Goal: Check status: Check status

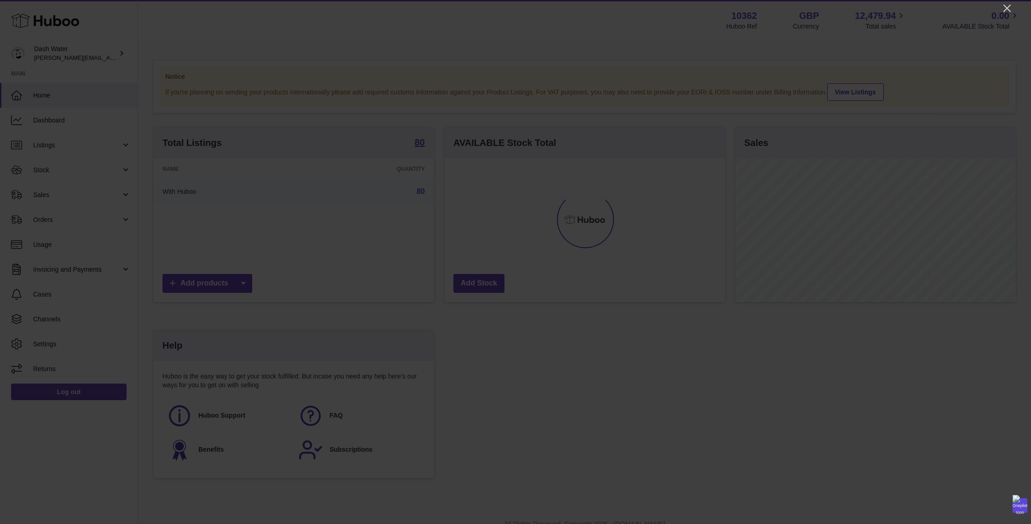
scroll to position [144, 281]
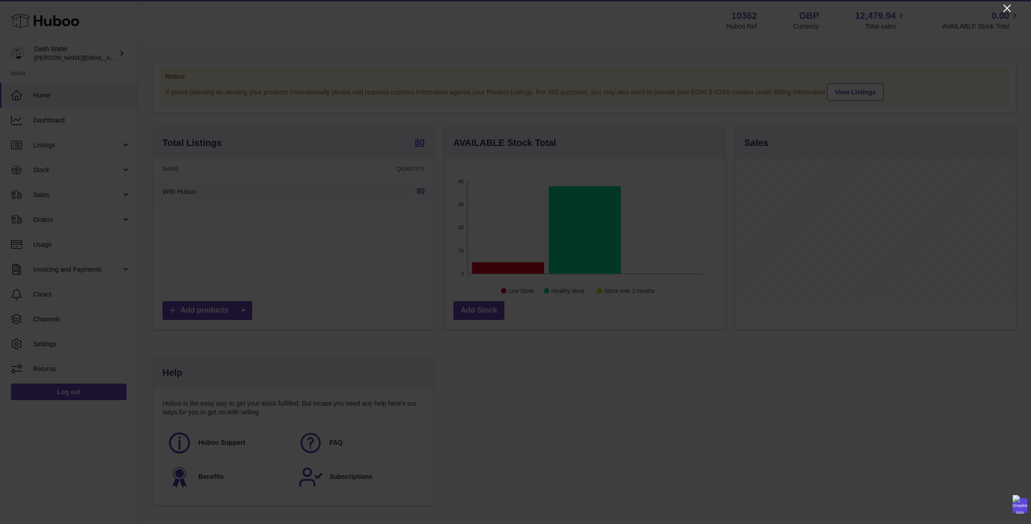
click at [1007, 8] on icon "Close" at bounding box center [1006, 8] width 7 height 7
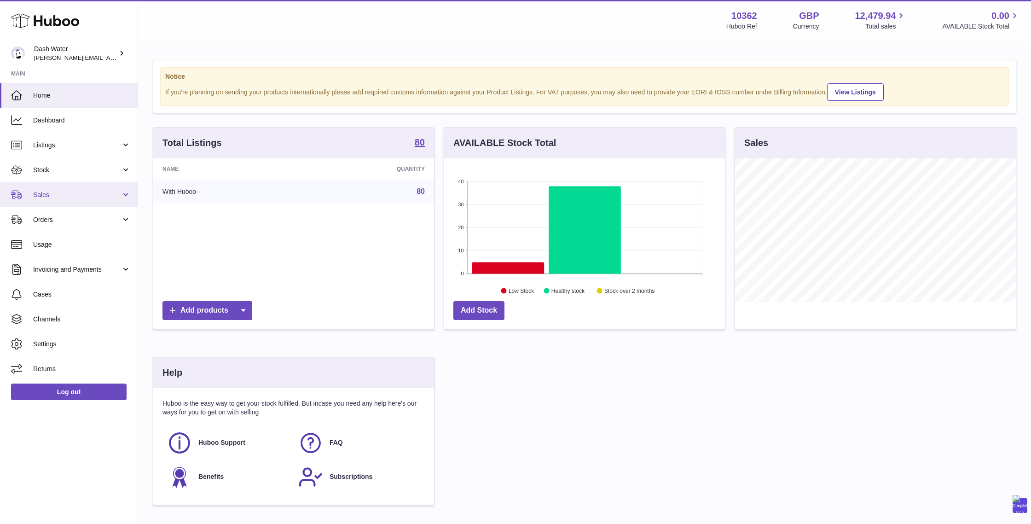
click at [39, 187] on link "Sales" at bounding box center [69, 194] width 138 height 25
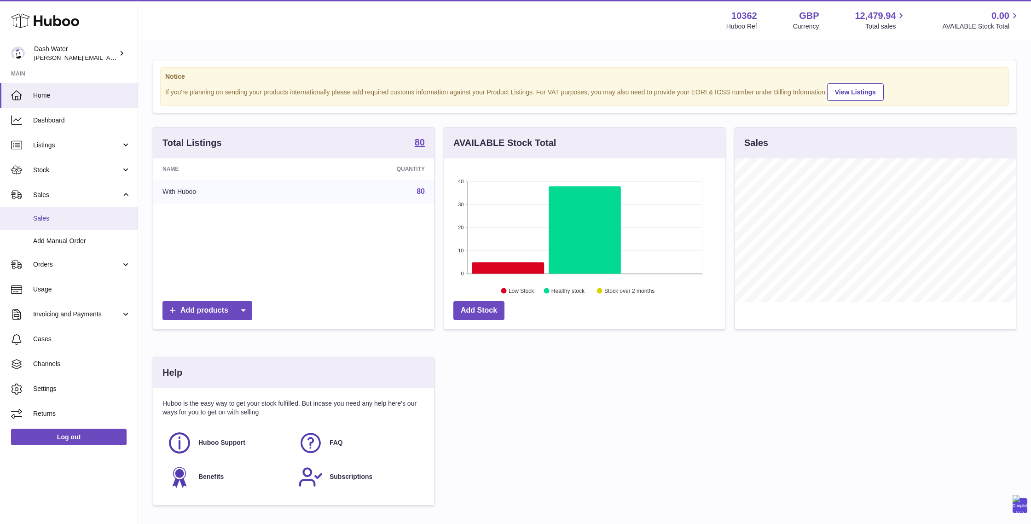
click at [50, 218] on span "Sales" at bounding box center [82, 218] width 98 height 9
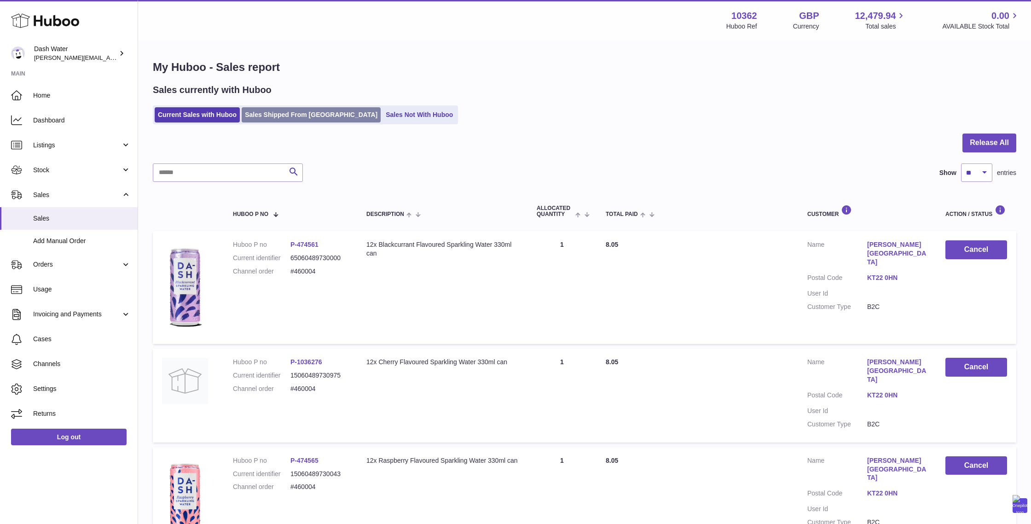
click at [278, 115] on link "Sales Shipped From [GEOGRAPHIC_DATA]" at bounding box center [311, 114] width 139 height 15
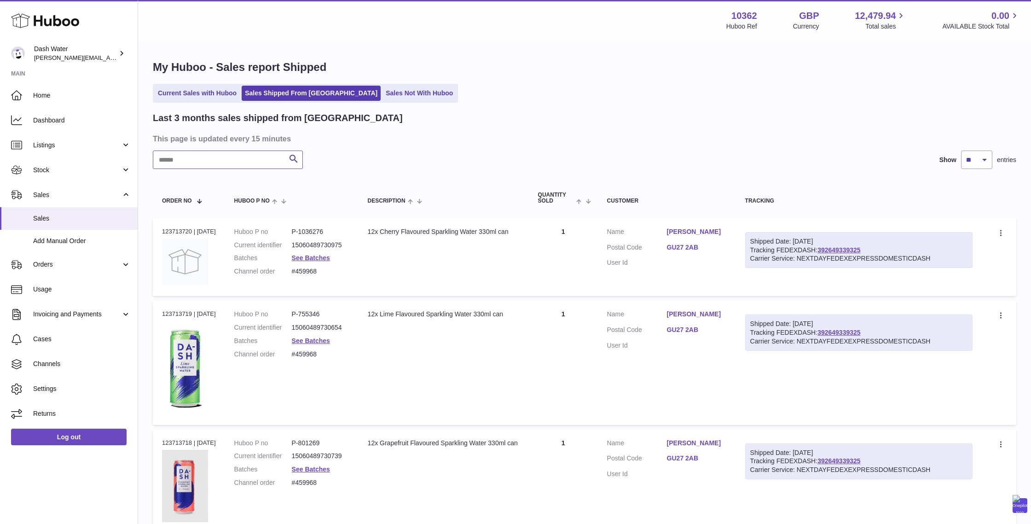
click at [243, 156] on input "text" at bounding box center [228, 160] width 150 height 18
paste input "******"
type input "******"
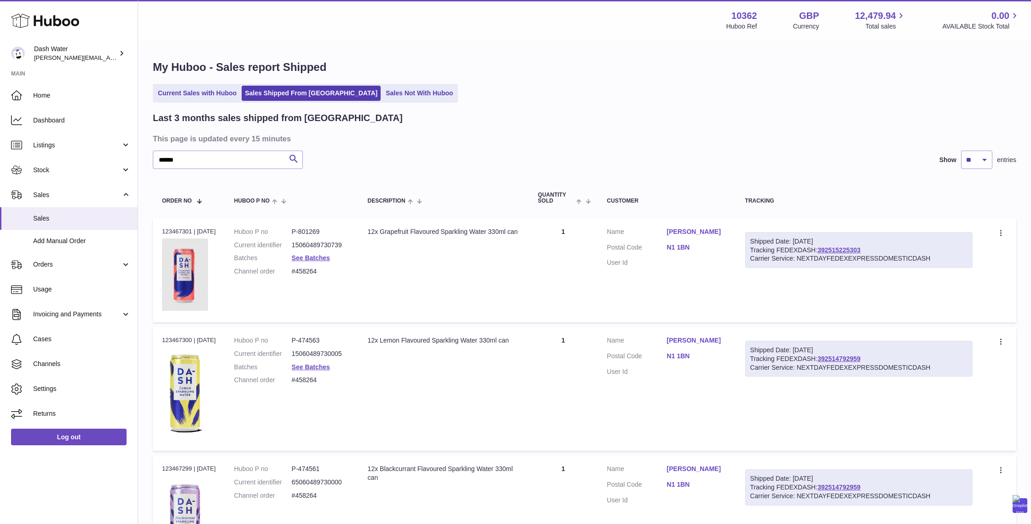
click at [688, 246] on link "N1 1BN" at bounding box center [697, 247] width 60 height 9
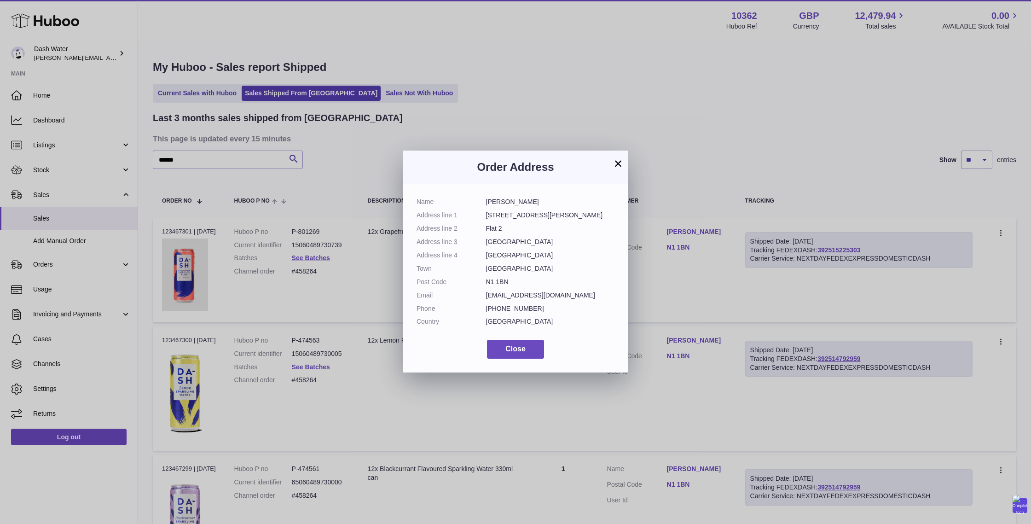
click at [617, 160] on button "×" at bounding box center [618, 163] width 11 height 11
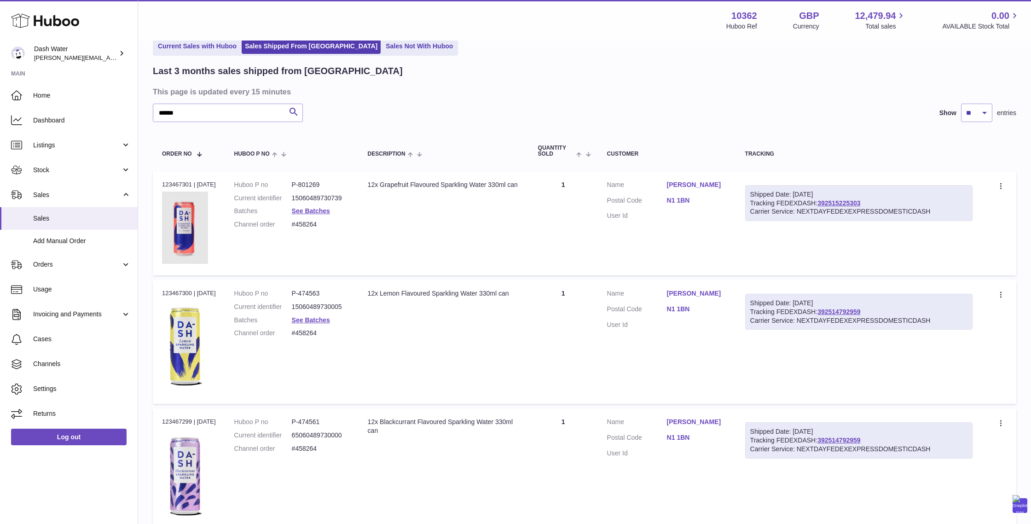
scroll to position [46, 0]
click at [687, 308] on link "N1 1BN" at bounding box center [697, 310] width 60 height 9
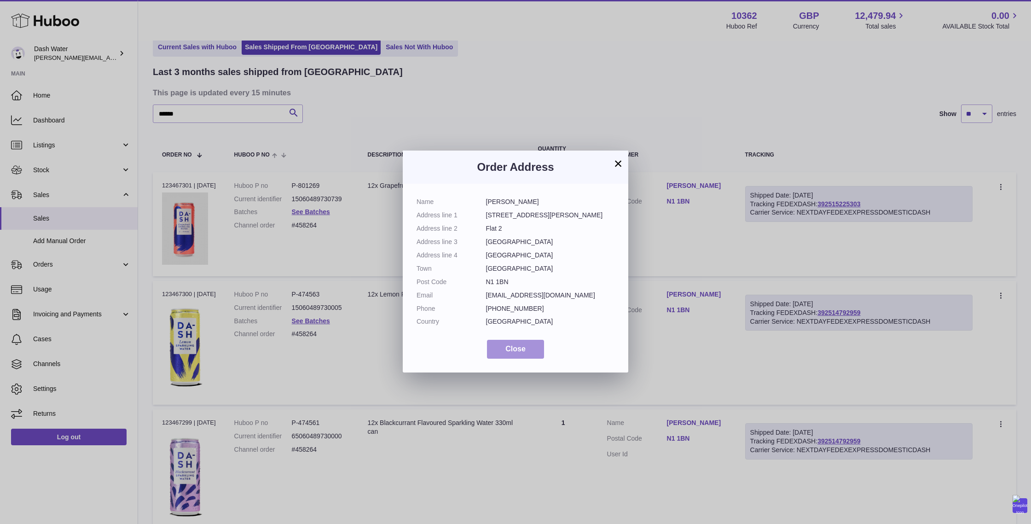
click at [521, 354] on button "Close" at bounding box center [515, 349] width 57 height 19
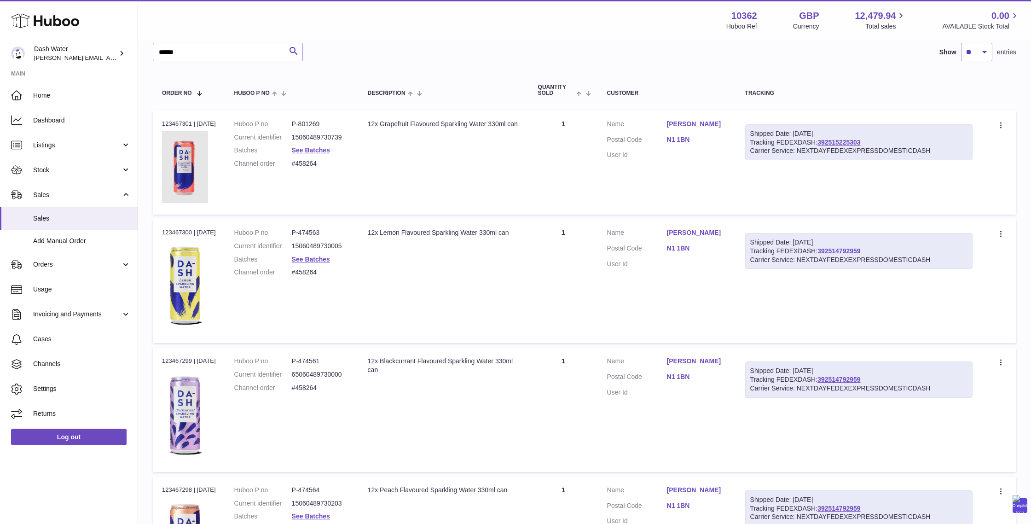
scroll to position [122, 0]
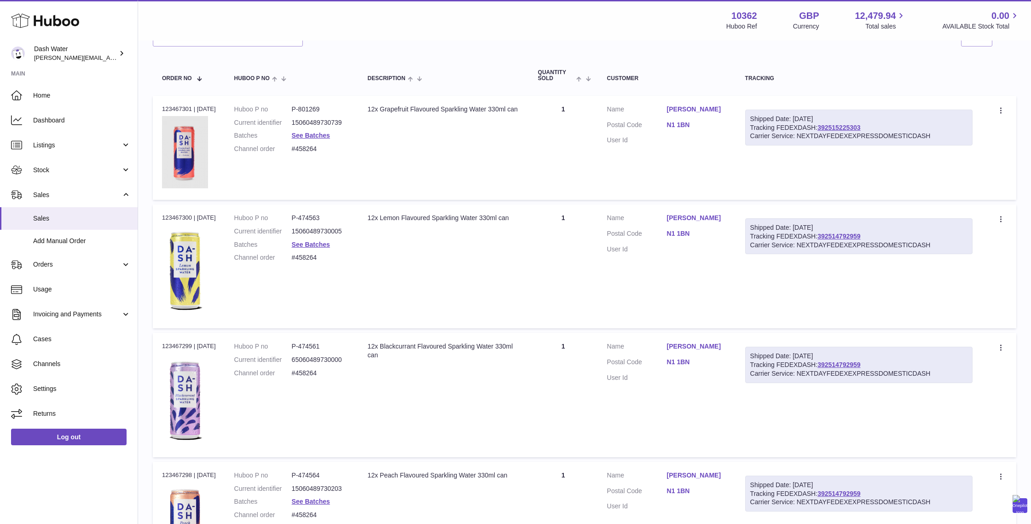
click at [688, 361] on link "N1 1BN" at bounding box center [697, 362] width 60 height 9
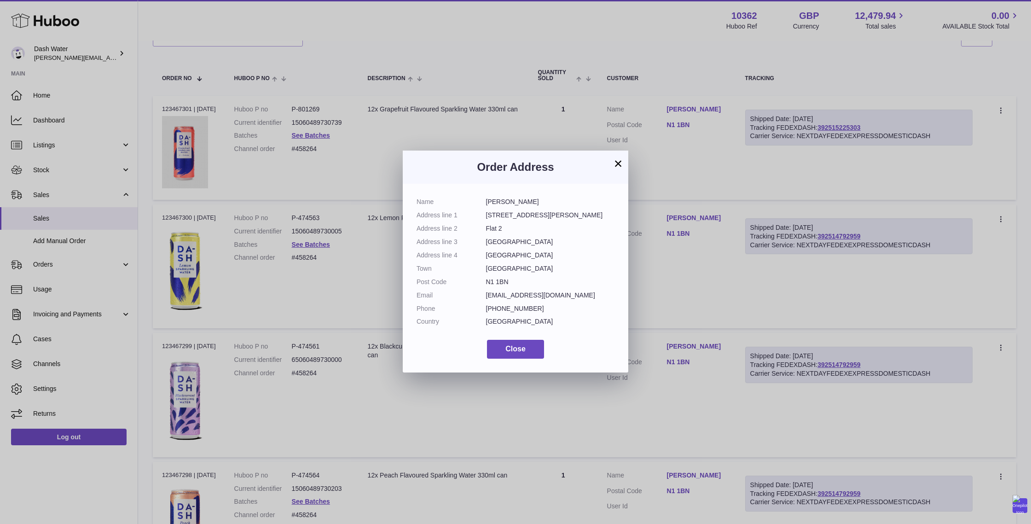
click at [619, 159] on button "×" at bounding box center [618, 163] width 11 height 11
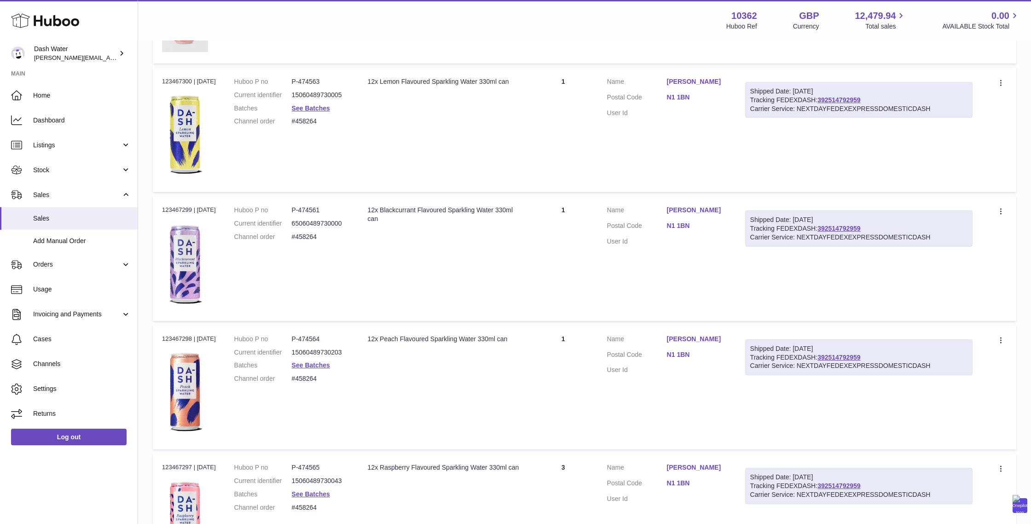
scroll to position [280, 0]
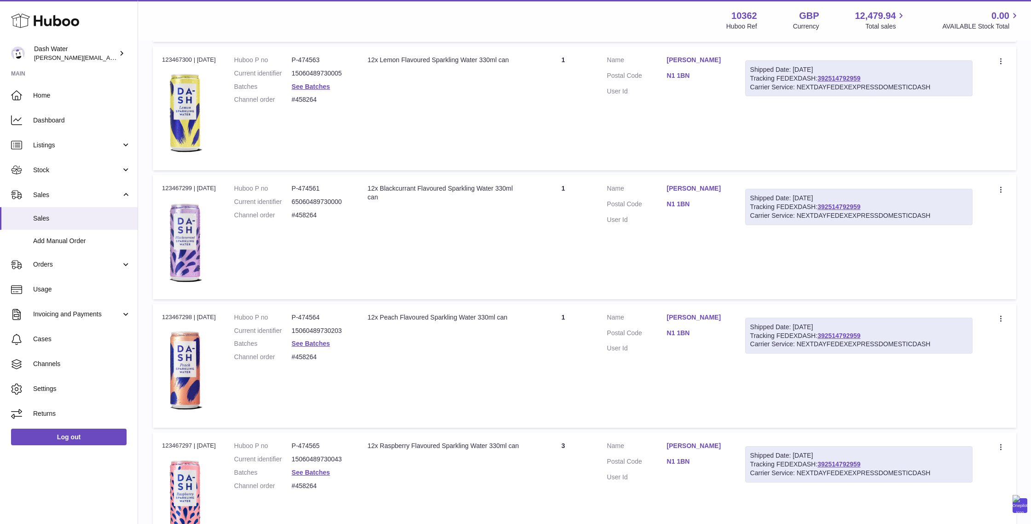
click at [687, 333] on link "N1 1BN" at bounding box center [697, 333] width 60 height 9
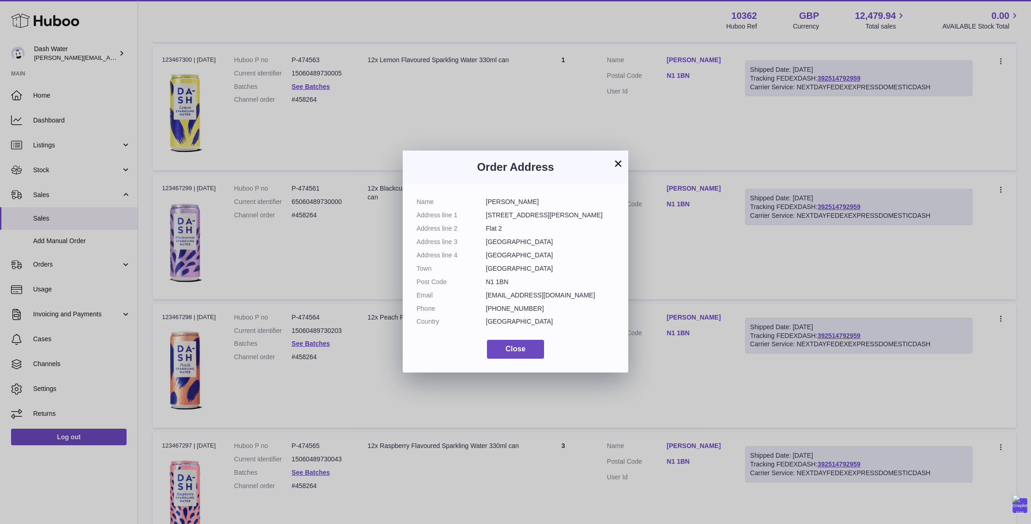
click at [618, 159] on button "×" at bounding box center [618, 163] width 11 height 11
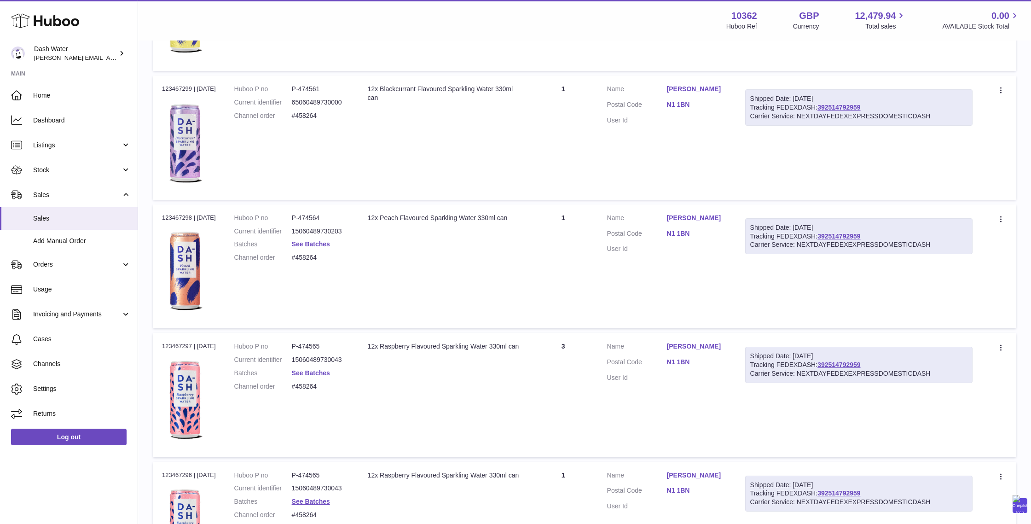
scroll to position [388, 0]
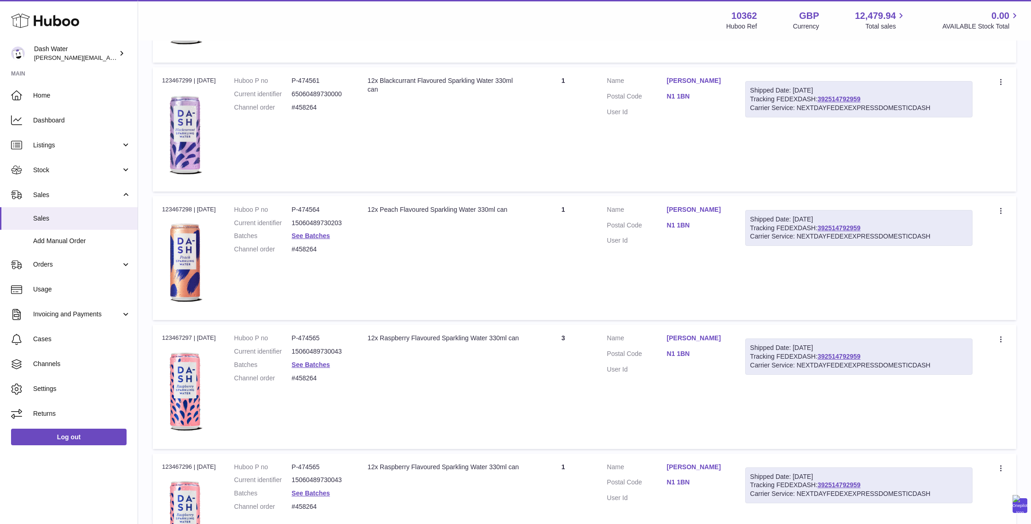
click at [684, 350] on link "N1 1BN" at bounding box center [697, 353] width 60 height 9
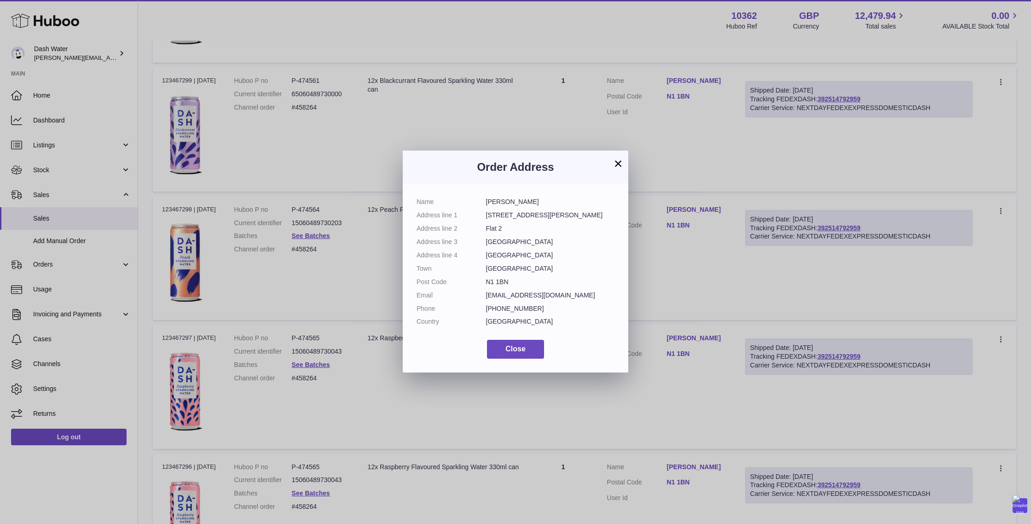
click at [620, 165] on button "×" at bounding box center [618, 163] width 11 height 11
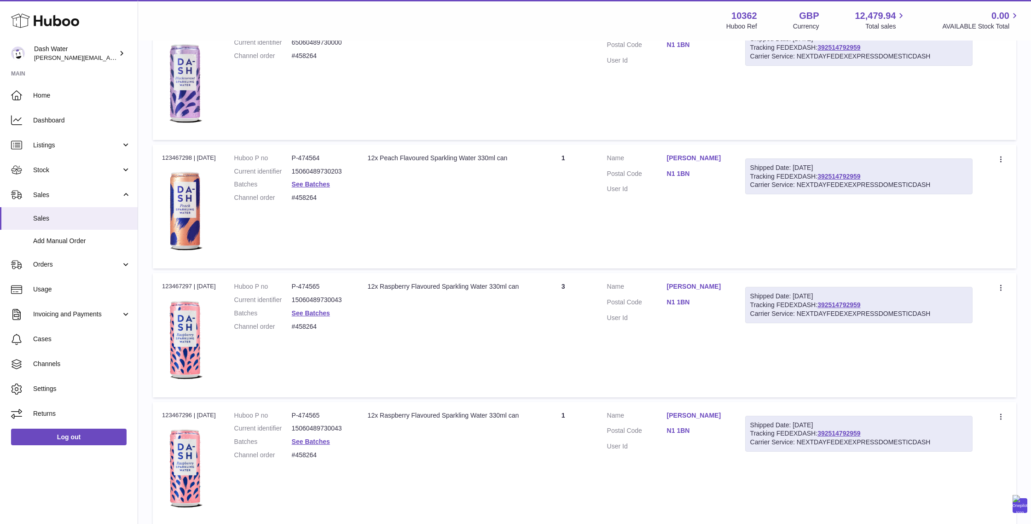
scroll to position [519, 0]
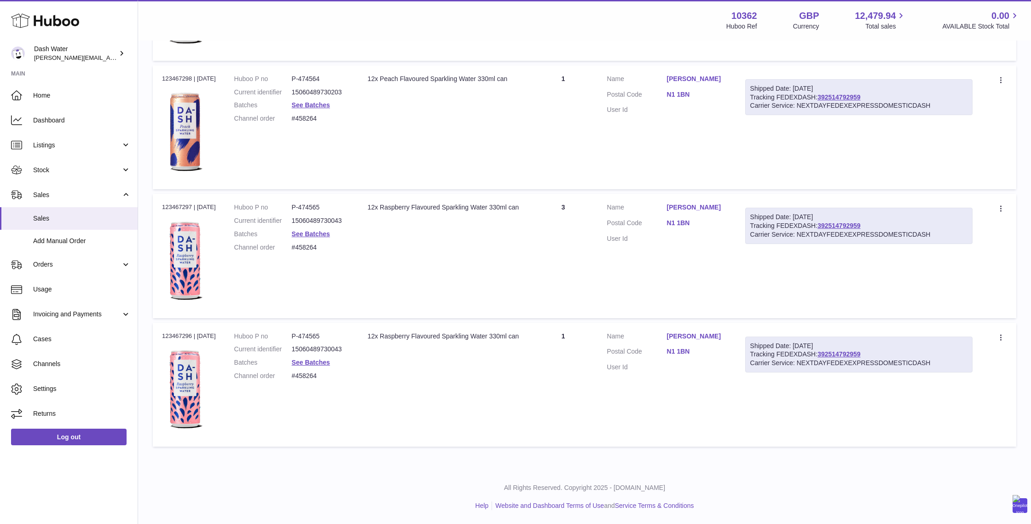
click at [683, 348] on link "N1 1BN" at bounding box center [697, 351] width 60 height 9
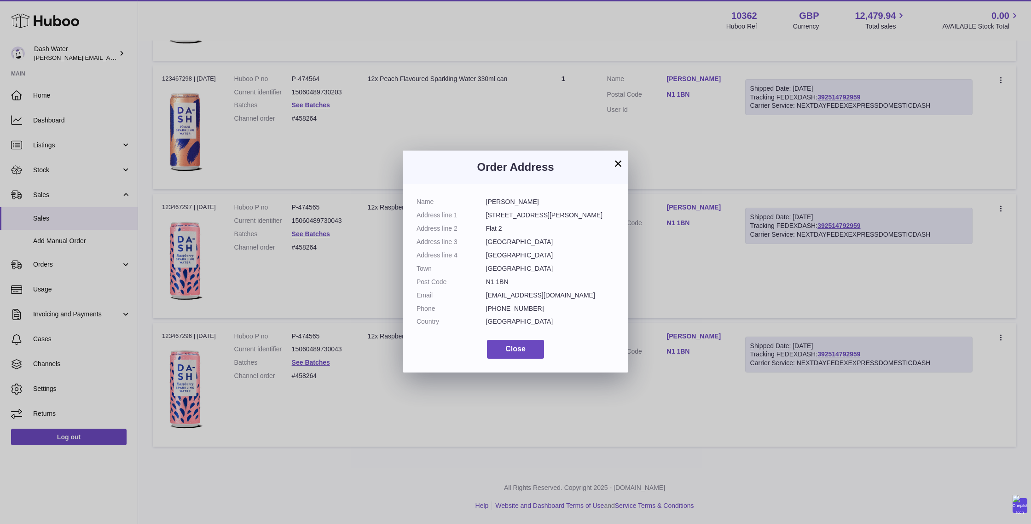
click at [618, 161] on button "×" at bounding box center [618, 163] width 11 height 11
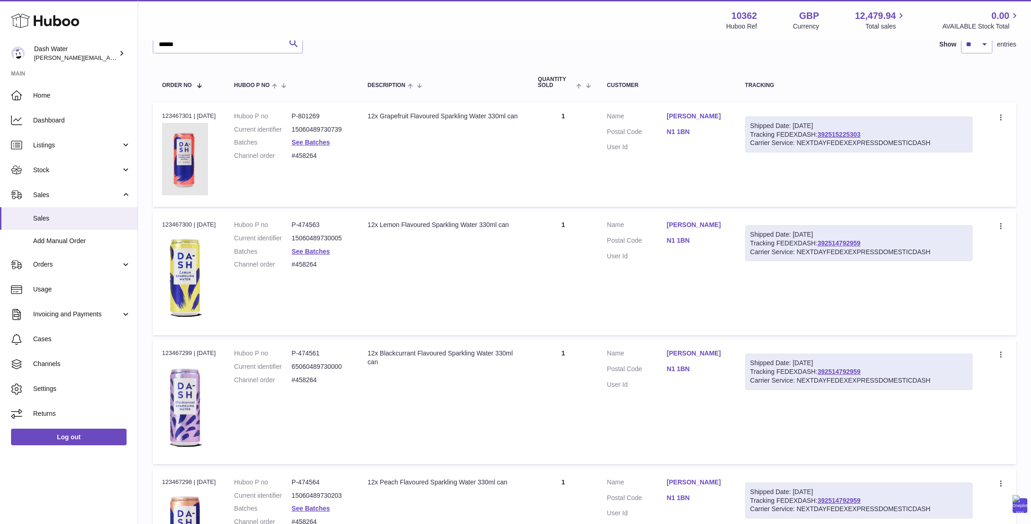
scroll to position [0, 0]
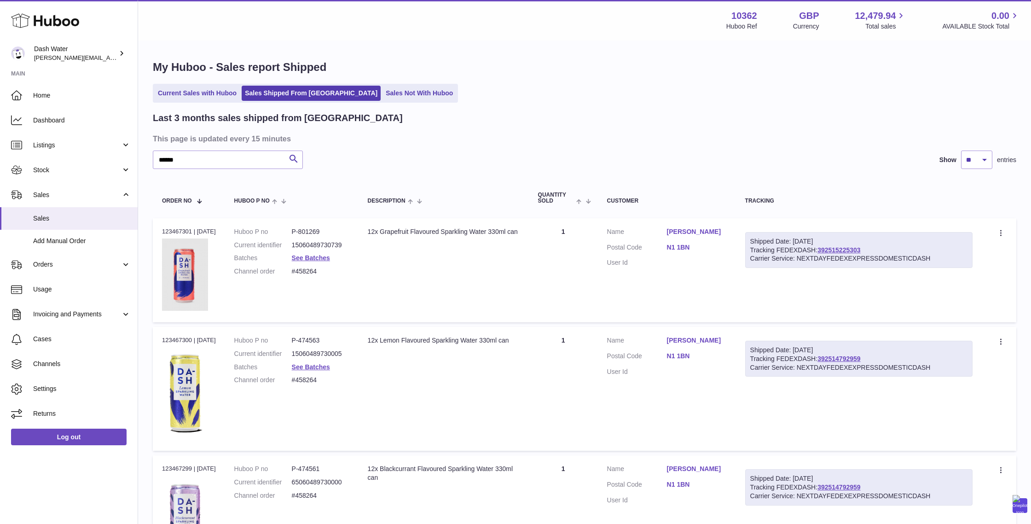
click at [689, 243] on link "N1 1BN" at bounding box center [697, 247] width 60 height 9
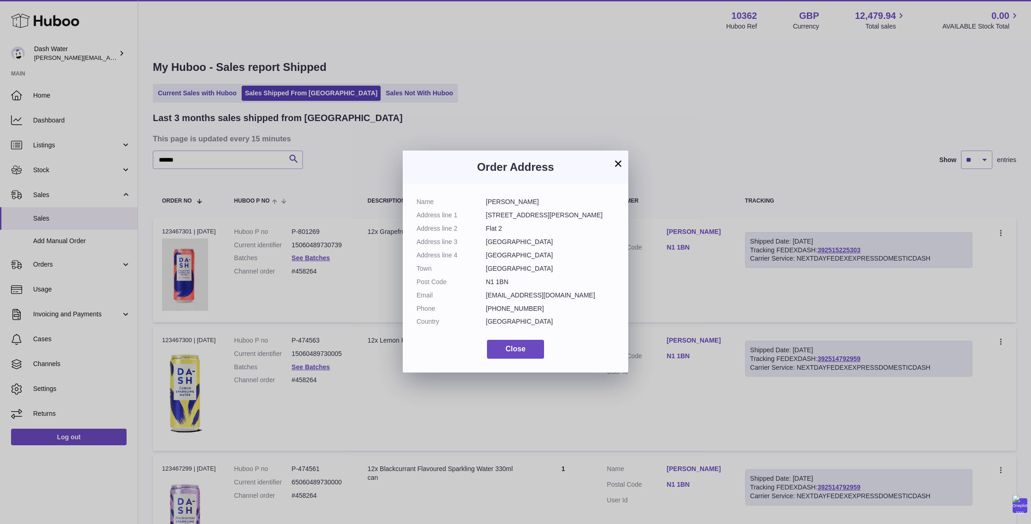
click at [618, 158] on button "×" at bounding box center [618, 163] width 11 height 11
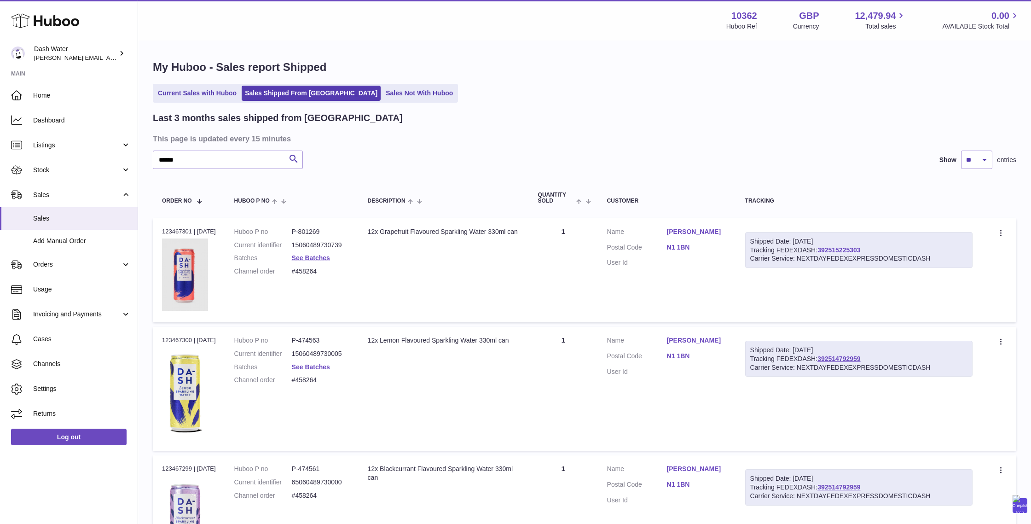
click at [683, 247] on link "N1 1BN" at bounding box center [697, 247] width 60 height 9
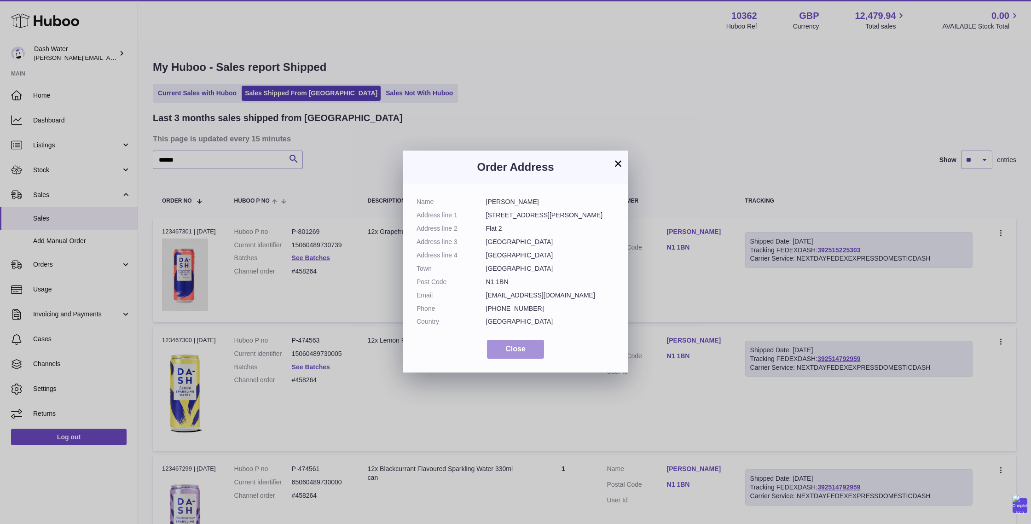
click at [514, 347] on span "Close" at bounding box center [515, 349] width 20 height 8
